Goal: Book appointment/travel/reservation

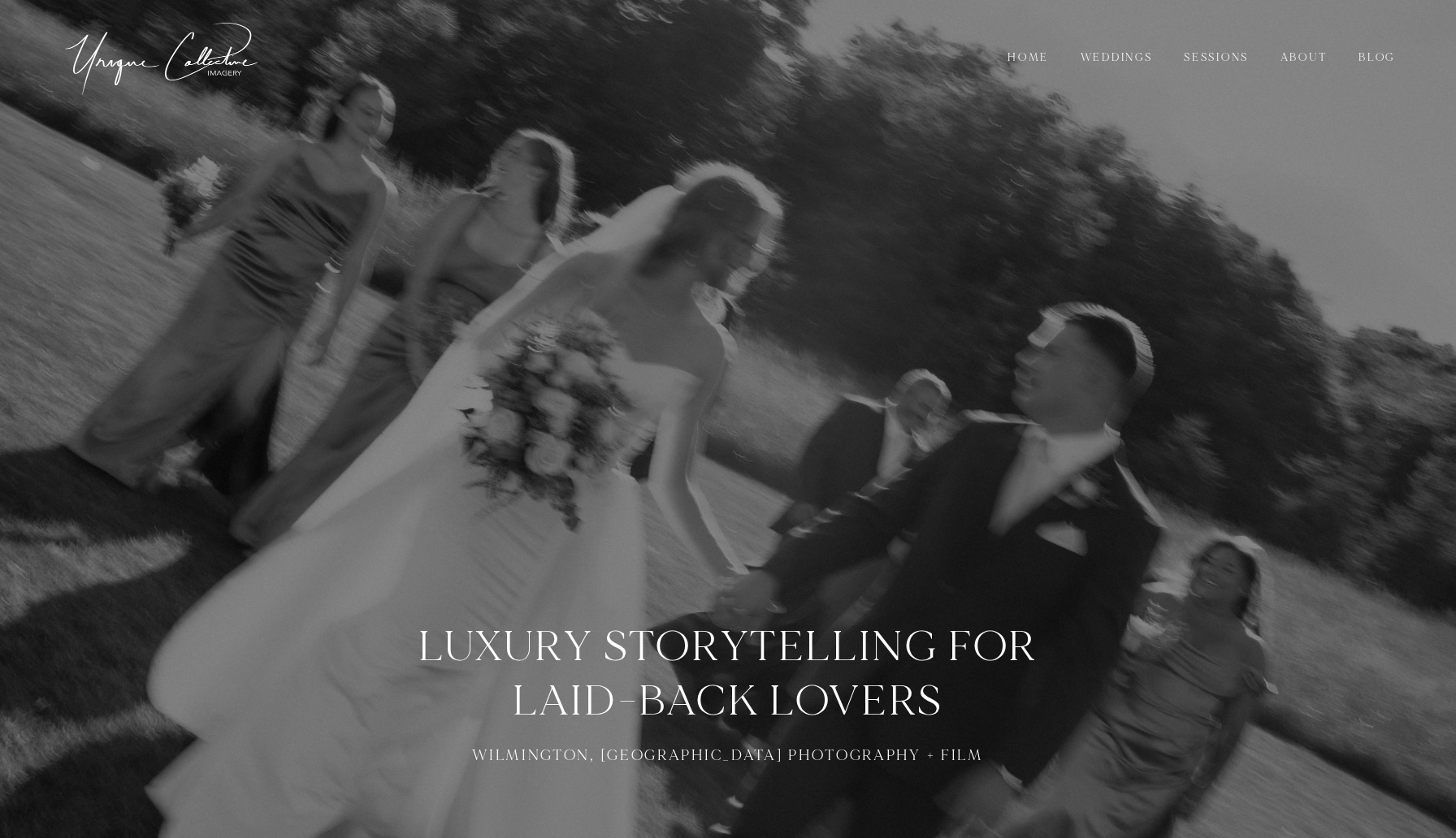
click at [1308, 59] on link "About" at bounding box center [1303, 58] width 69 height 18
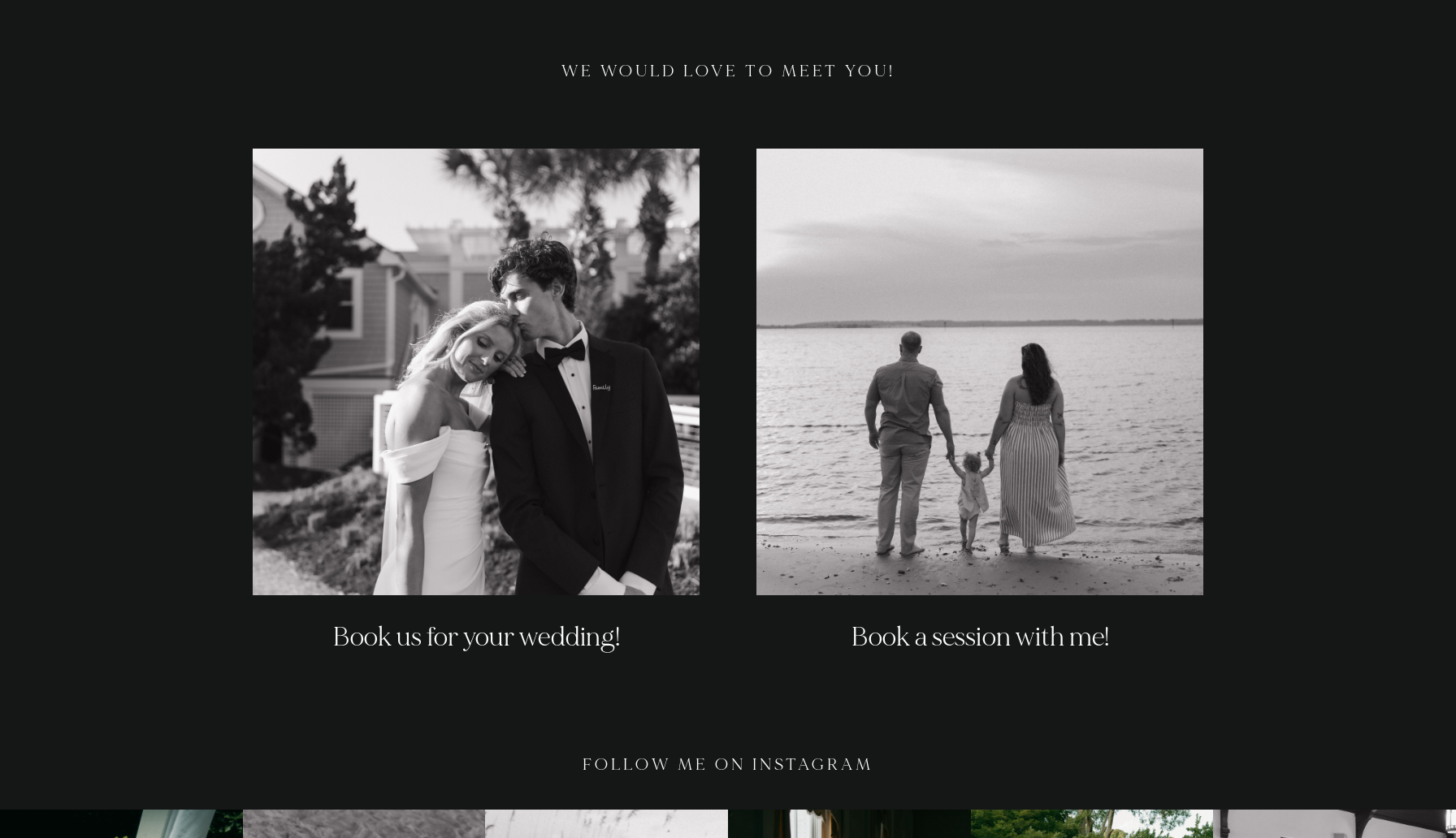
scroll to position [3201, 0]
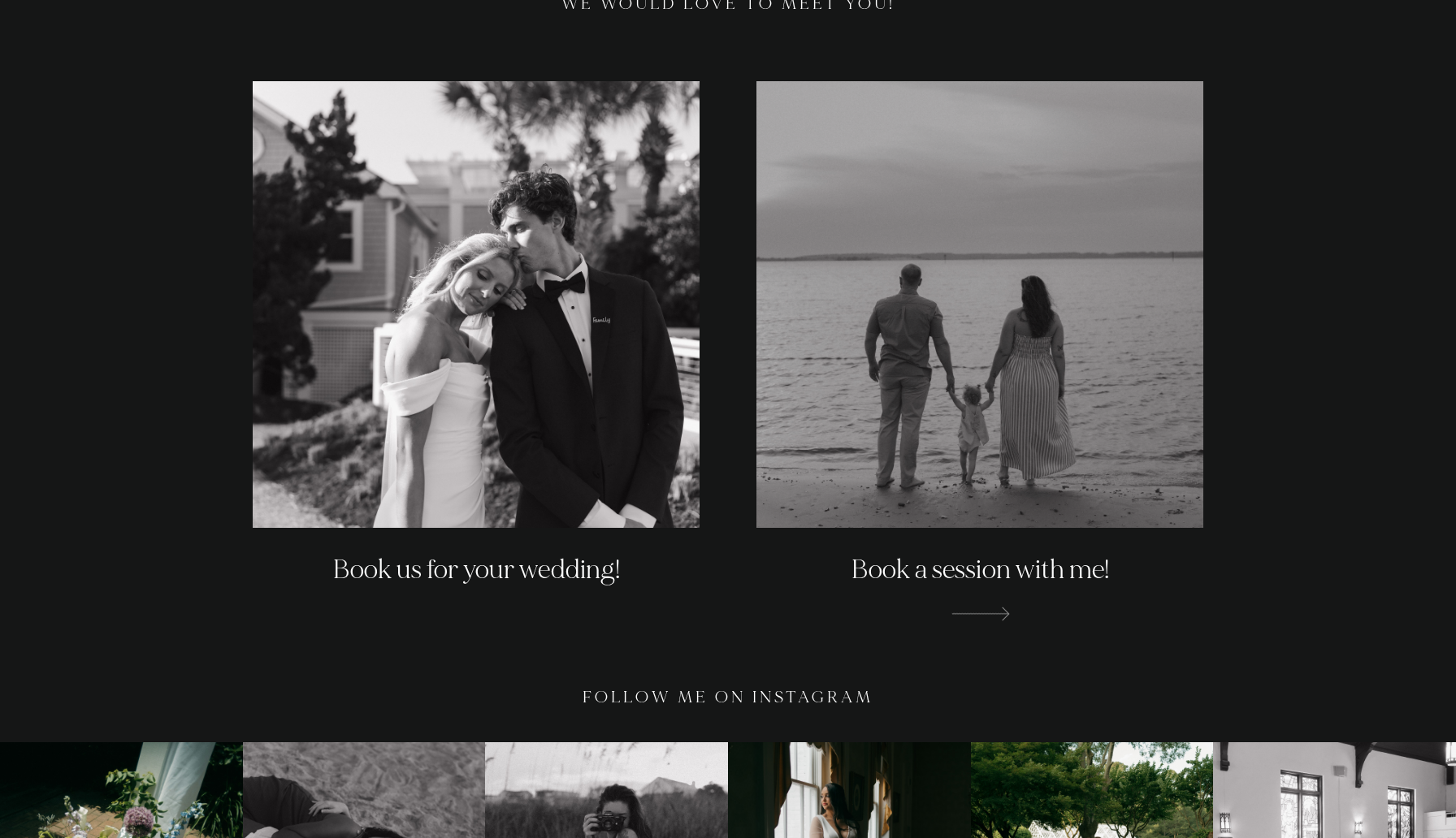
click at [1037, 558] on h2 "Book a session with me!" at bounding box center [979, 571] width 446 height 37
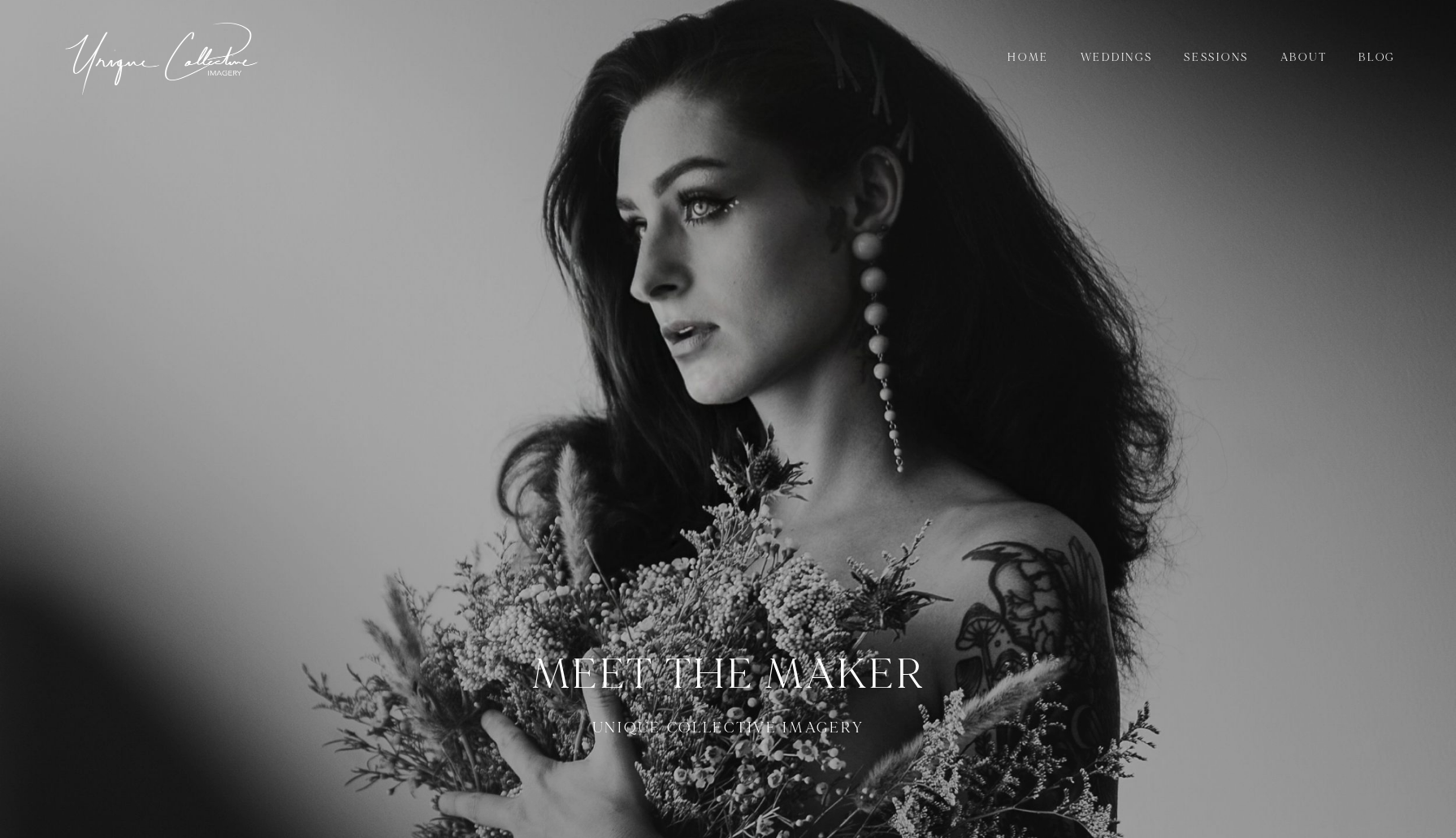
scroll to position [3201, 0]
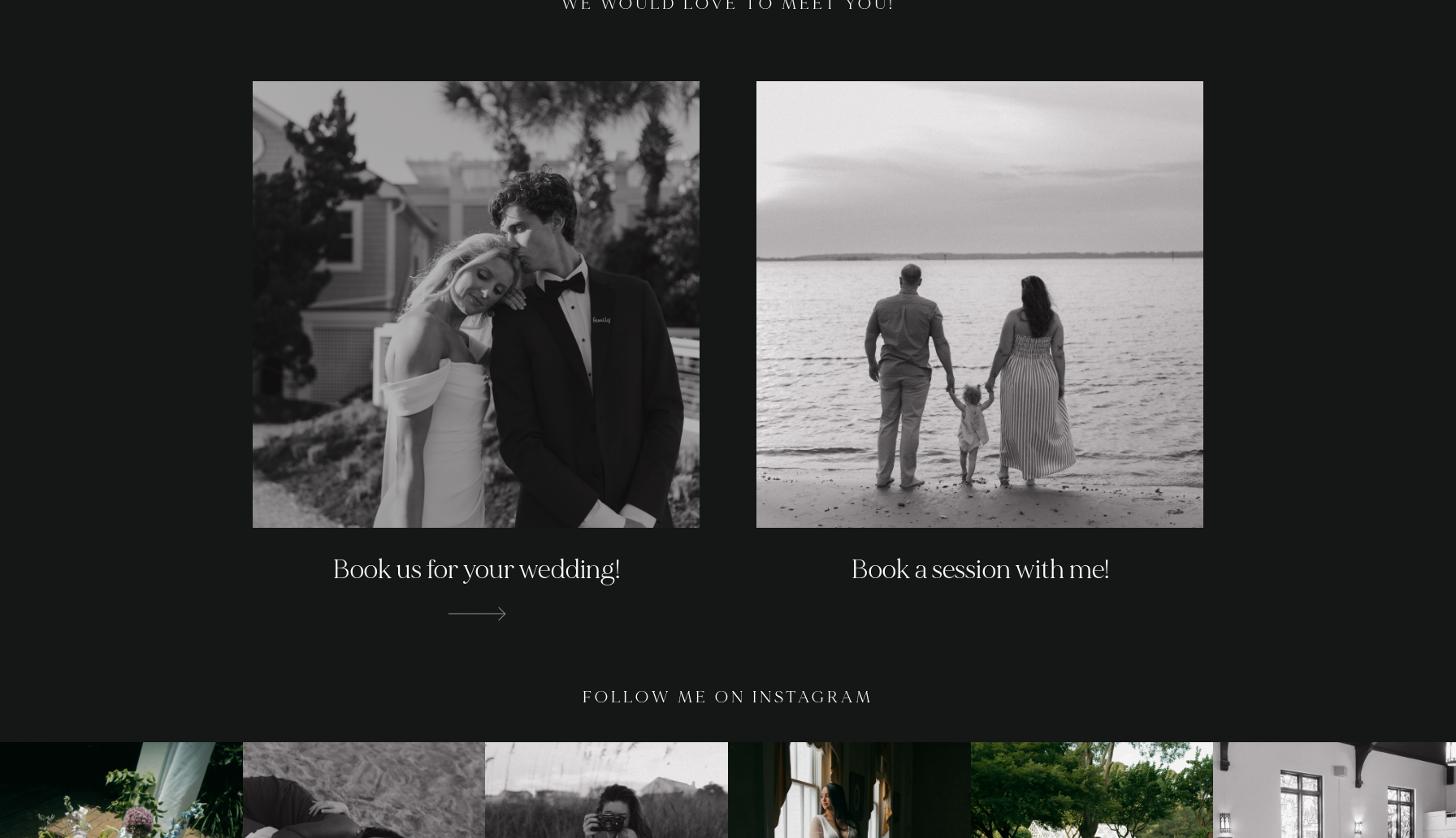
click at [451, 553] on h2 "Book us for your wedding!" at bounding box center [475, 571] width 446 height 37
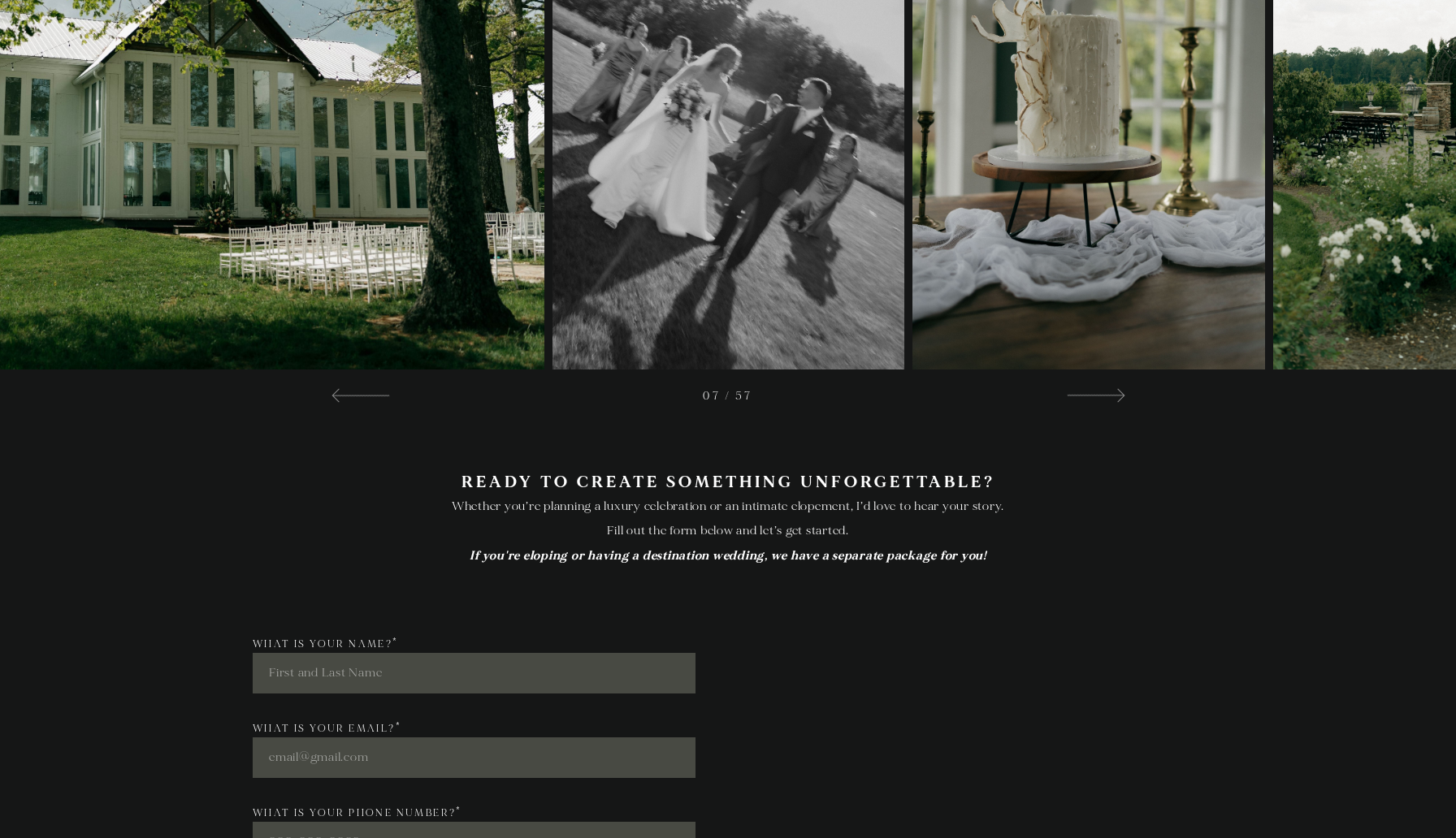
scroll to position [5656, 0]
